Goal: Navigation & Orientation: Find specific page/section

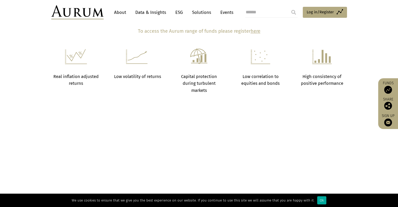
scroll to position [340, 0]
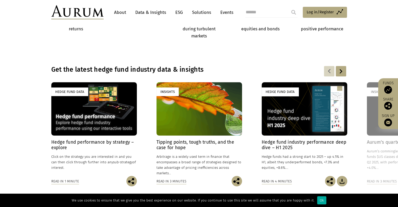
click at [194, 11] on link "Solutions" at bounding box center [201, 13] width 24 height 10
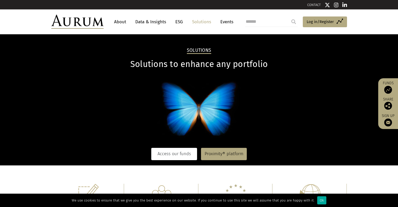
click at [178, 154] on link "Access our funds" at bounding box center [174, 154] width 46 height 12
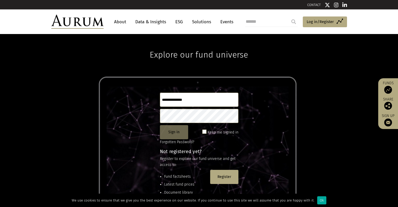
scroll to position [69, 0]
